Goal: Task Accomplishment & Management: Use online tool/utility

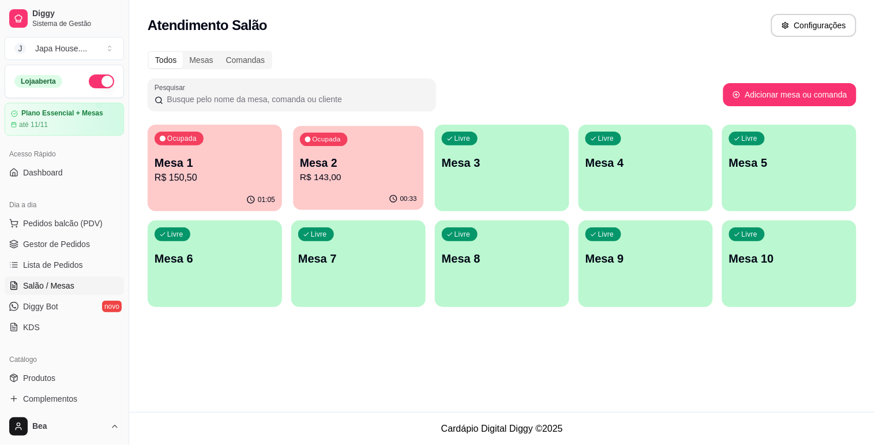
click at [406, 146] on div "Ocupada Mesa 2 R$ 143,00" at bounding box center [358, 157] width 130 height 62
click at [212, 169] on p "Mesa 1" at bounding box center [214, 163] width 117 height 16
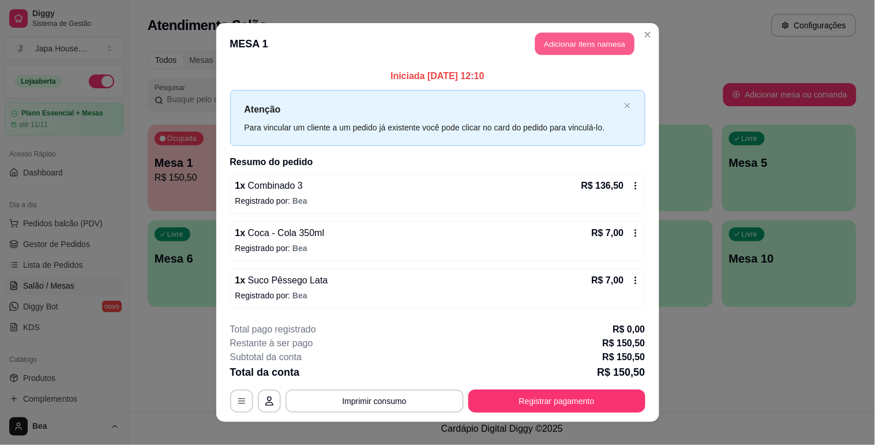
click at [546, 42] on button "Adicionar itens na mesa" at bounding box center [584, 44] width 99 height 23
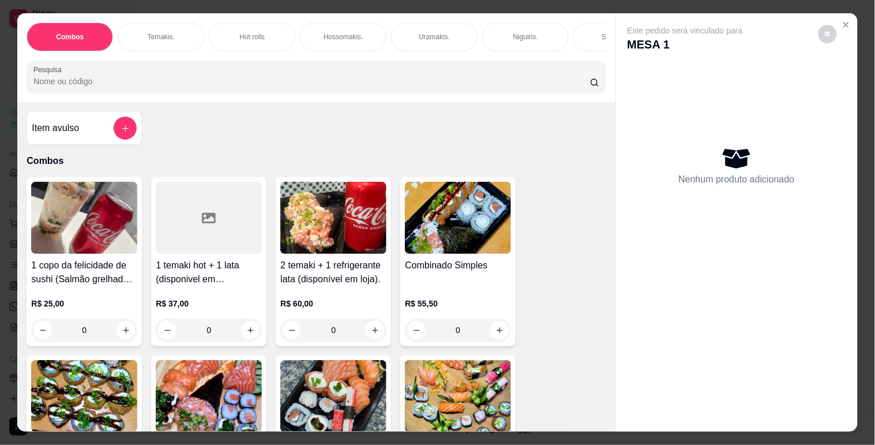
click at [170, 25] on div "Temakis." at bounding box center [161, 37] width 87 height 29
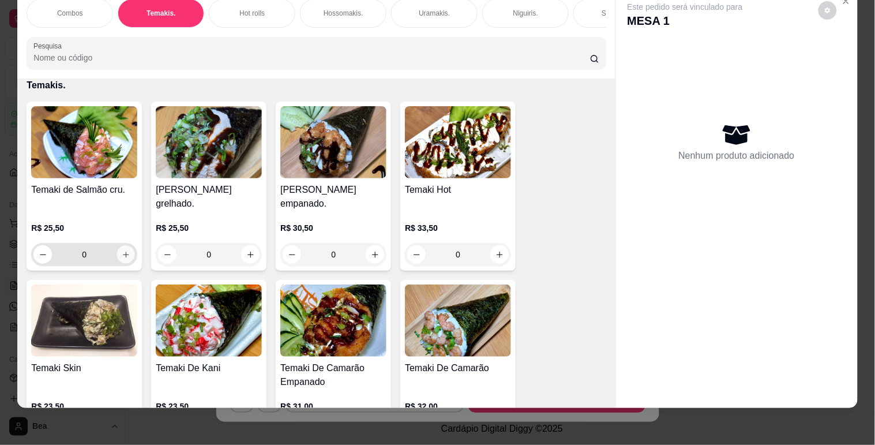
click at [122, 256] on icon "increase-product-quantity" at bounding box center [126, 254] width 9 height 9
type input "1"
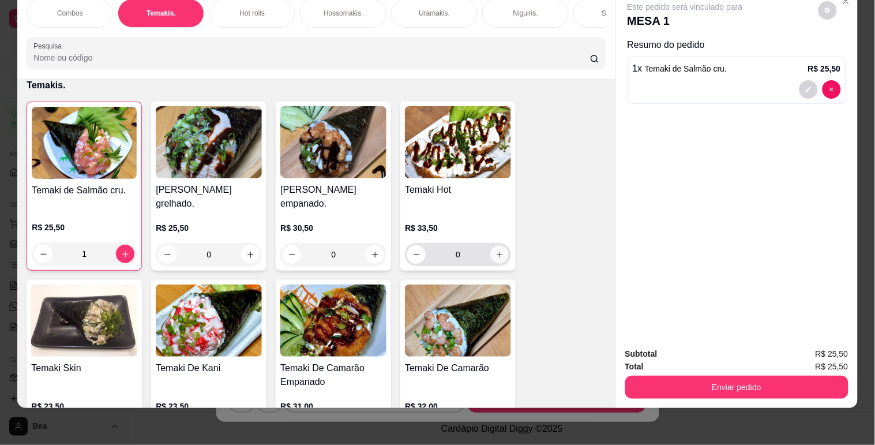
click at [496, 252] on icon "increase-product-quantity" at bounding box center [500, 254] width 9 height 9
type input "1"
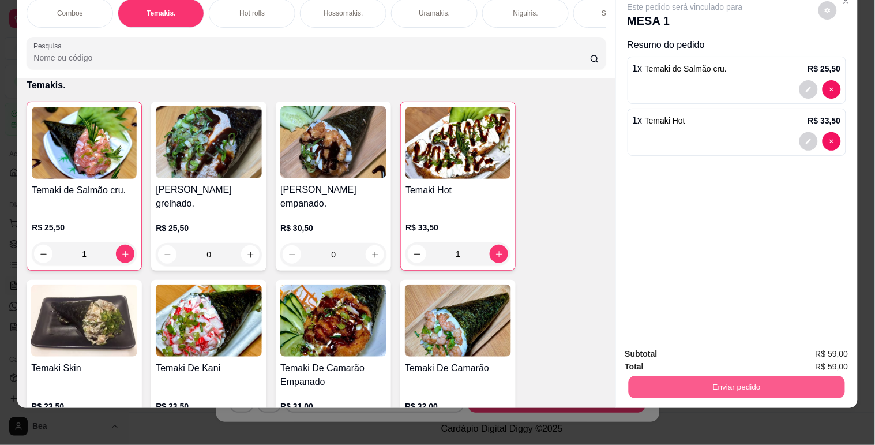
click at [743, 376] on button "Enviar pedido" at bounding box center [736, 387] width 216 height 23
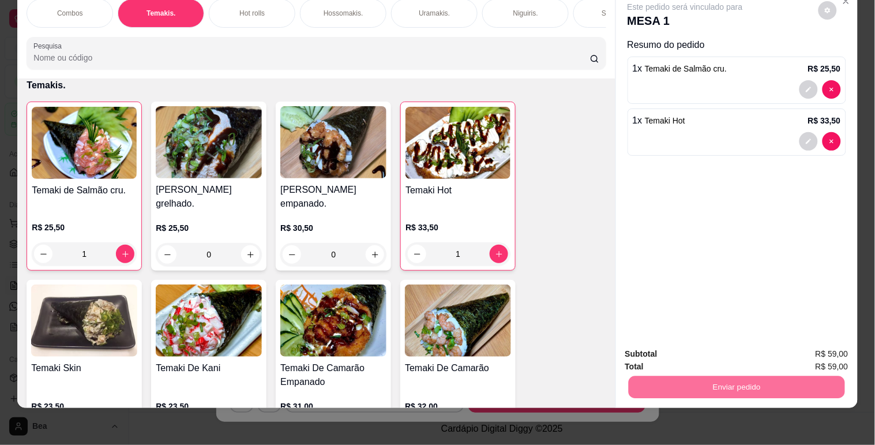
click at [837, 349] on button "Enviar pedido" at bounding box center [818, 349] width 63 height 21
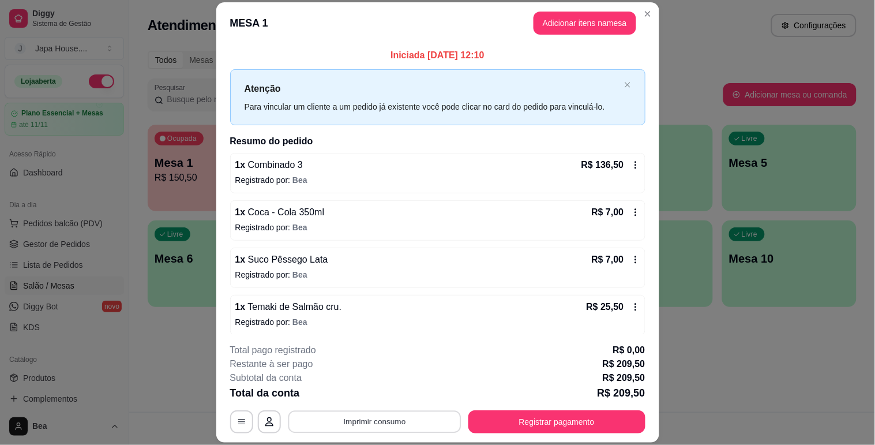
click at [400, 422] on button "Imprimir consumo" at bounding box center [374, 422] width 173 height 23
click at [389, 391] on button "IMPRESSORA" at bounding box center [373, 395] width 81 height 18
click at [510, 429] on footer "**********" at bounding box center [437, 388] width 443 height 108
click at [510, 429] on button "Registrar pagamento" at bounding box center [557, 422] width 172 height 23
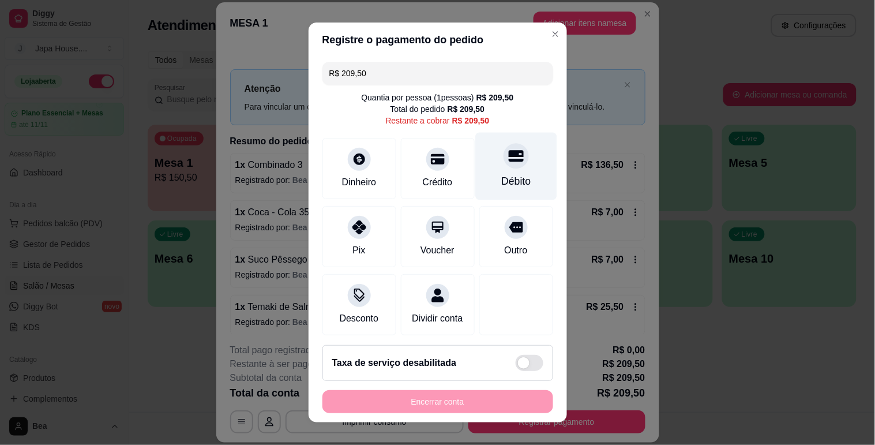
click at [508, 182] on div "Débito" at bounding box center [515, 181] width 29 height 15
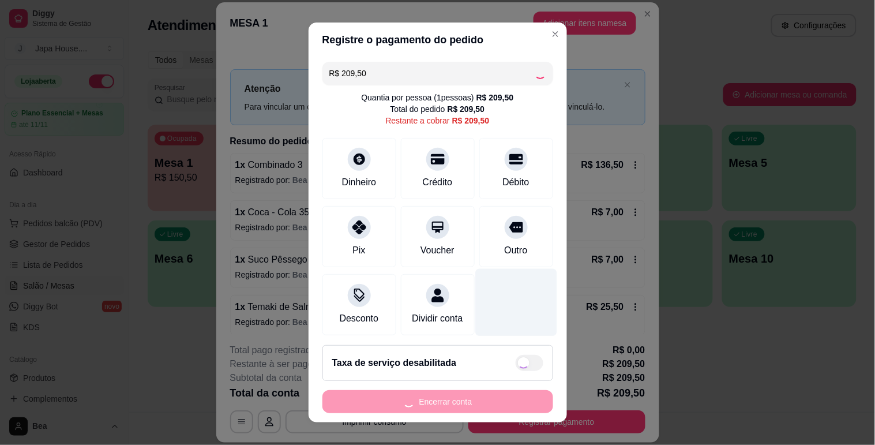
type input "R$ 0,00"
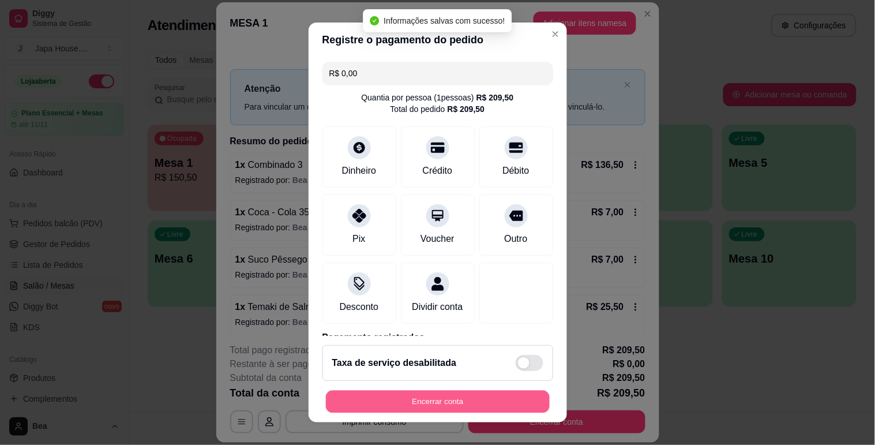
click at [470, 406] on button "Encerrar conta" at bounding box center [438, 402] width 224 height 23
